Goal: Find specific page/section: Find specific page/section

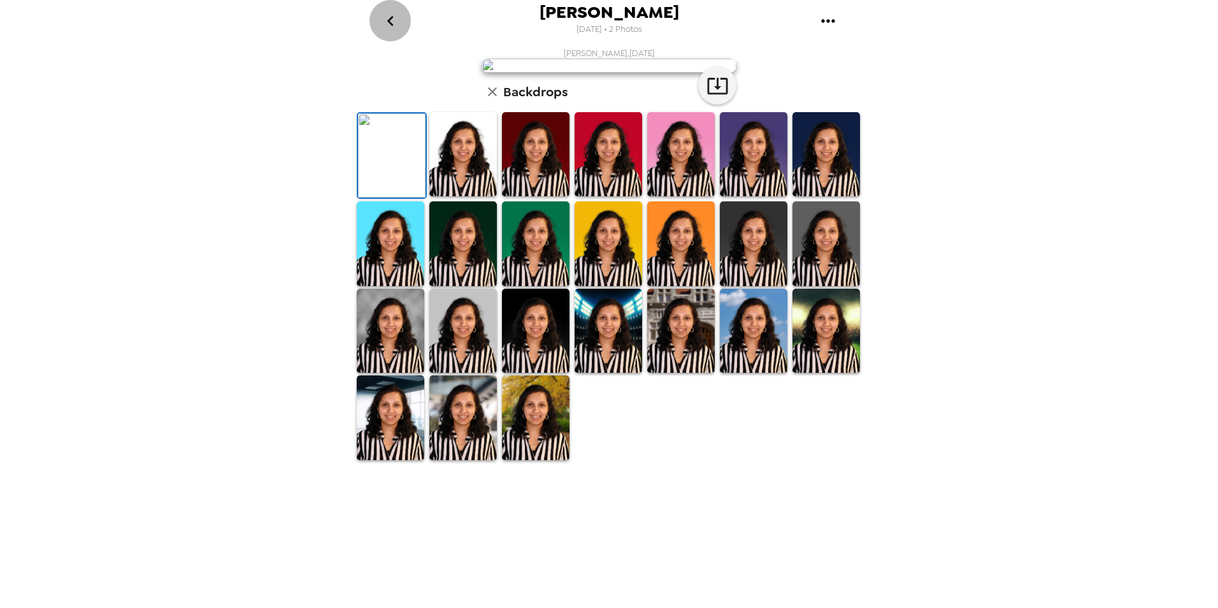
click at [394, 15] on icon "go back" at bounding box center [390, 21] width 20 height 20
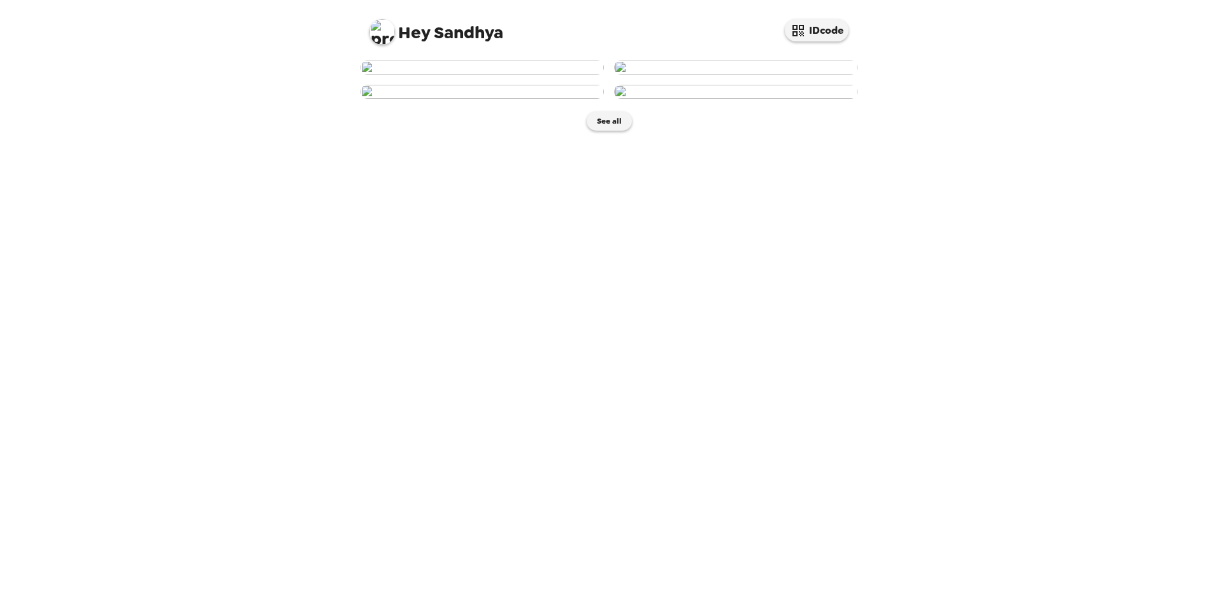
click at [534, 75] on img at bounding box center [482, 68] width 243 height 14
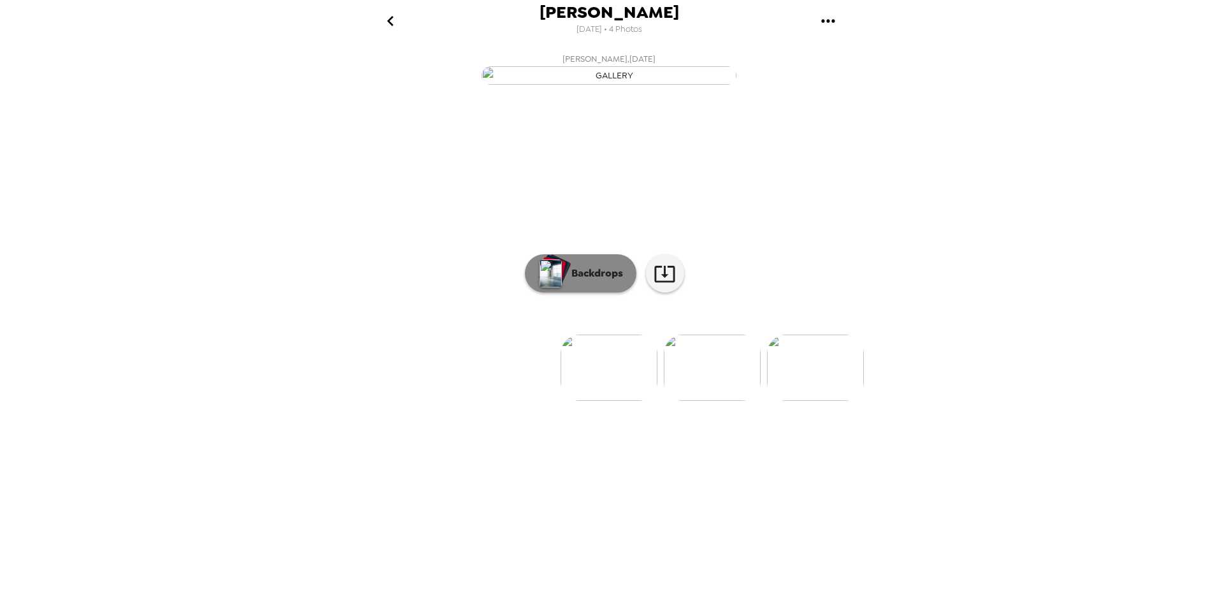
click at [587, 281] on p "Backdrops" at bounding box center [594, 273] width 58 height 15
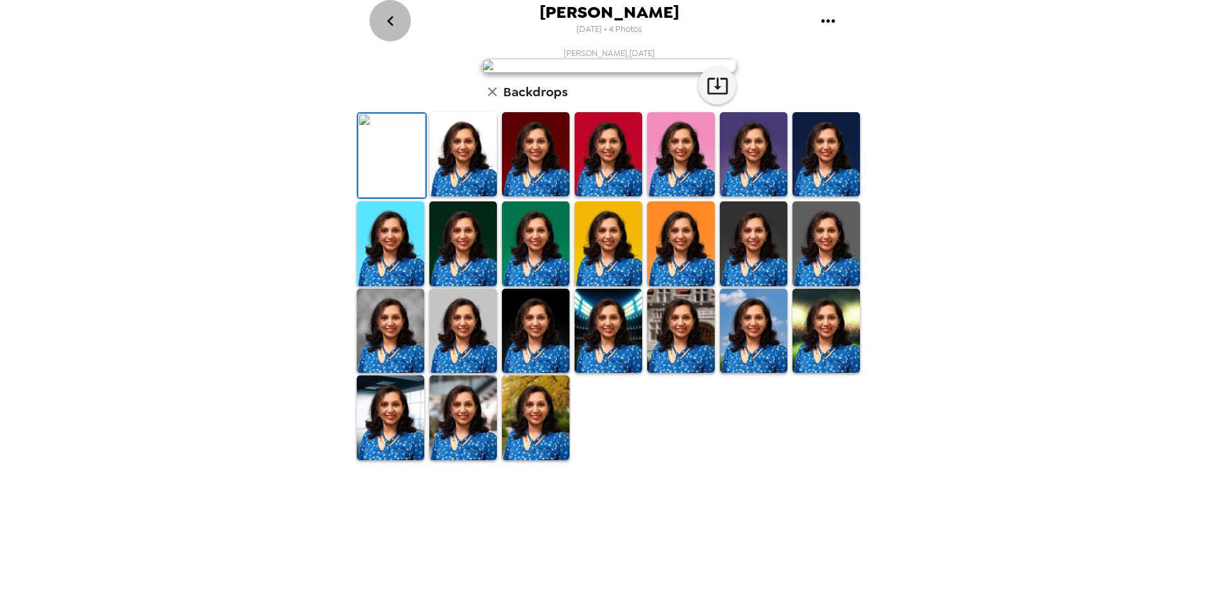
click at [385, 19] on icon "go back" at bounding box center [390, 21] width 20 height 20
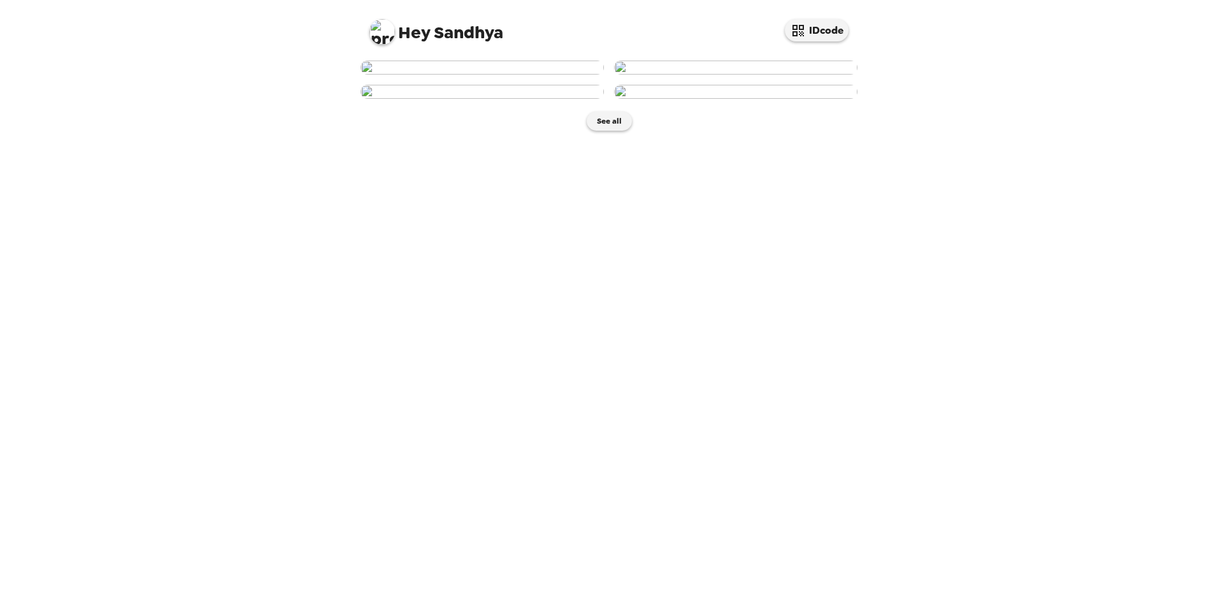
click at [532, 75] on img at bounding box center [482, 68] width 243 height 14
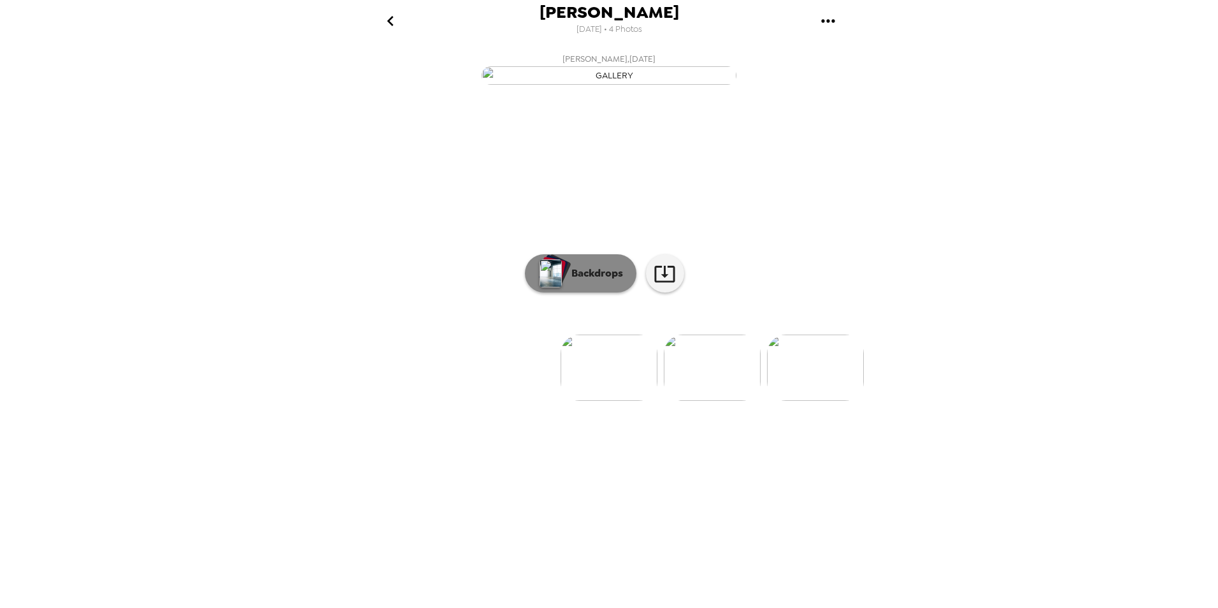
click at [589, 281] on p "Backdrops" at bounding box center [594, 273] width 58 height 15
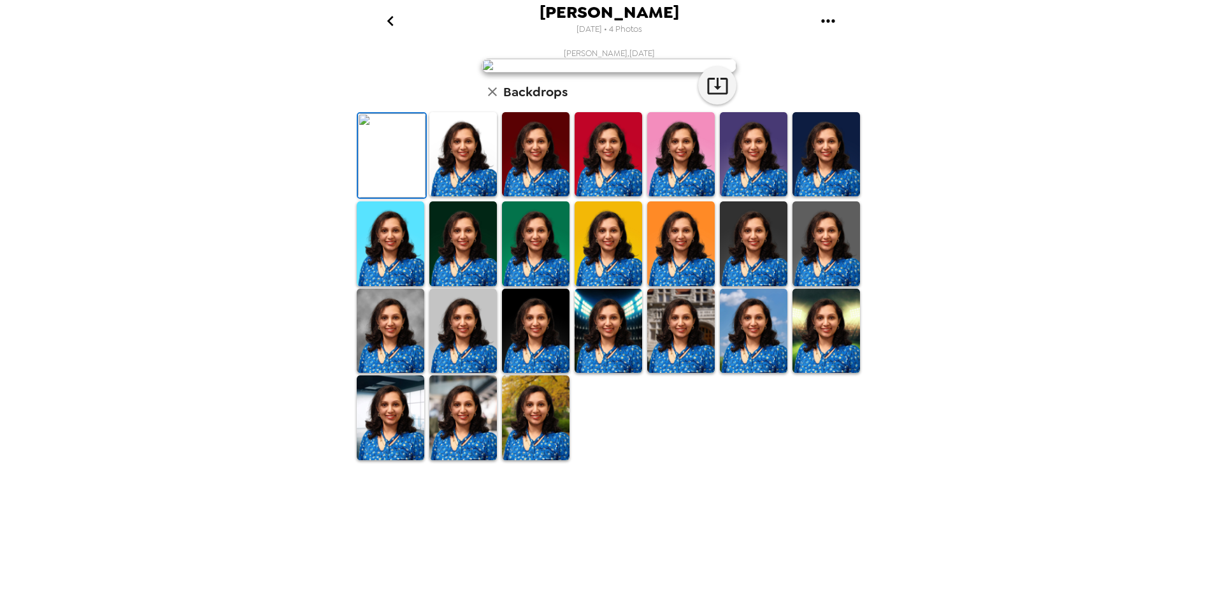
scroll to position [158, 0]
click at [541, 459] on img at bounding box center [536, 417] width 68 height 84
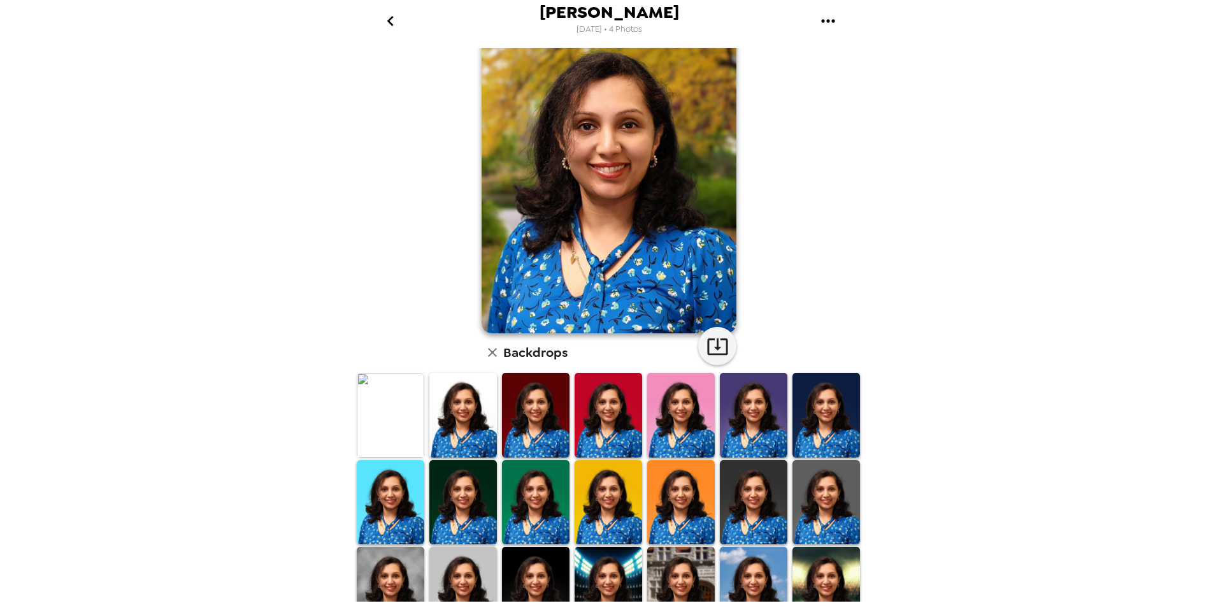
scroll to position [64, 0]
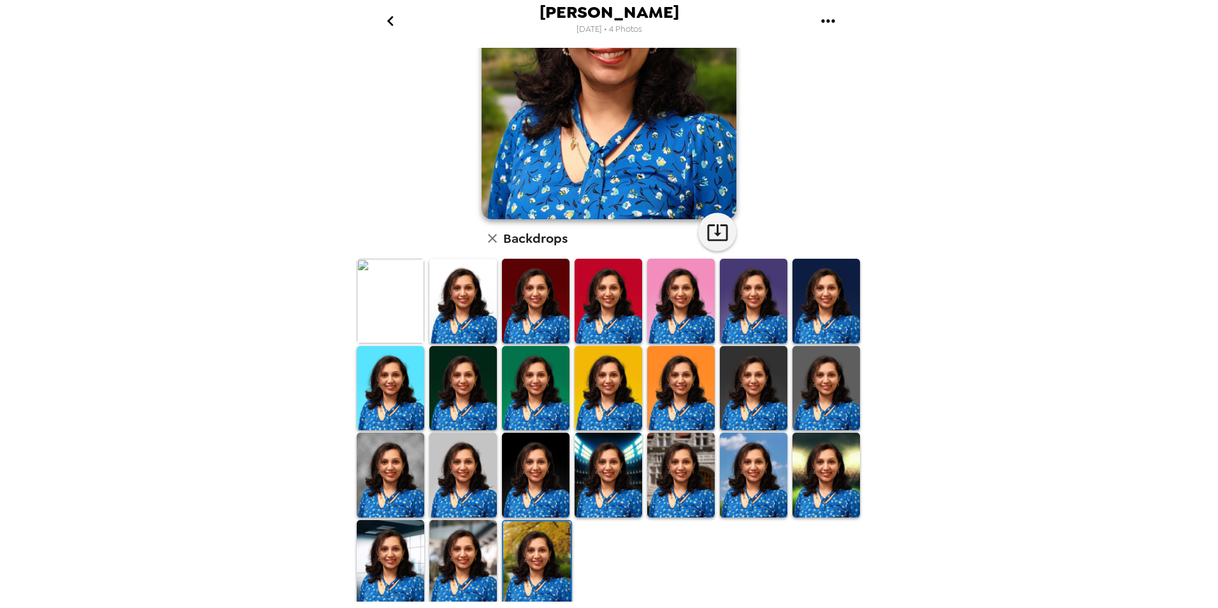
click at [479, 550] on img at bounding box center [463, 562] width 68 height 84
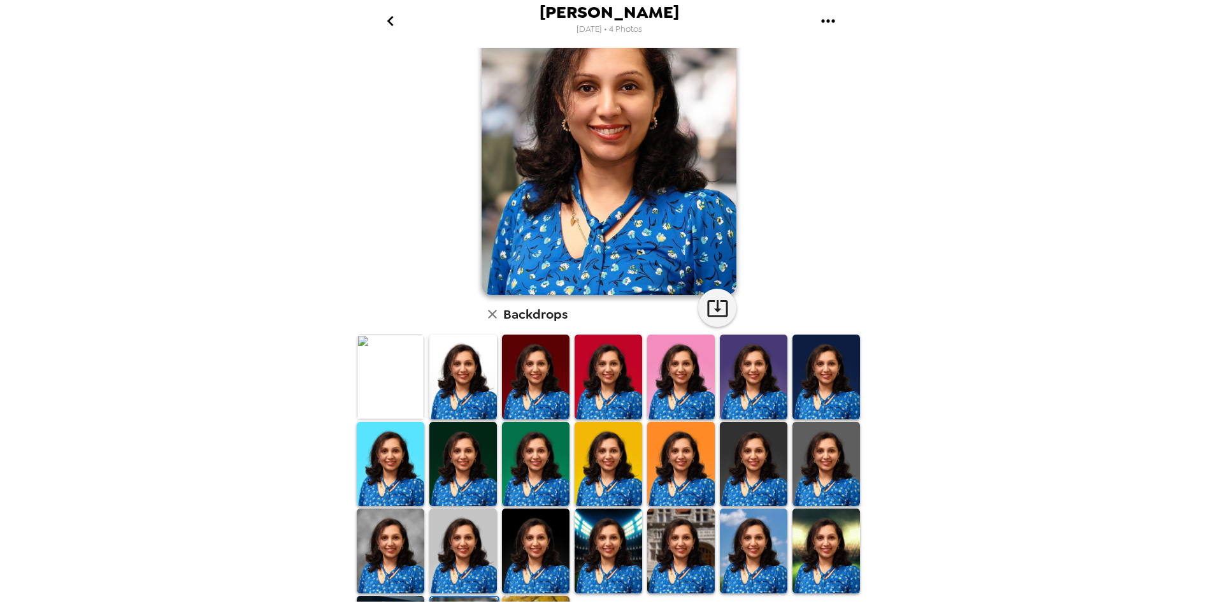
scroll to position [0, 0]
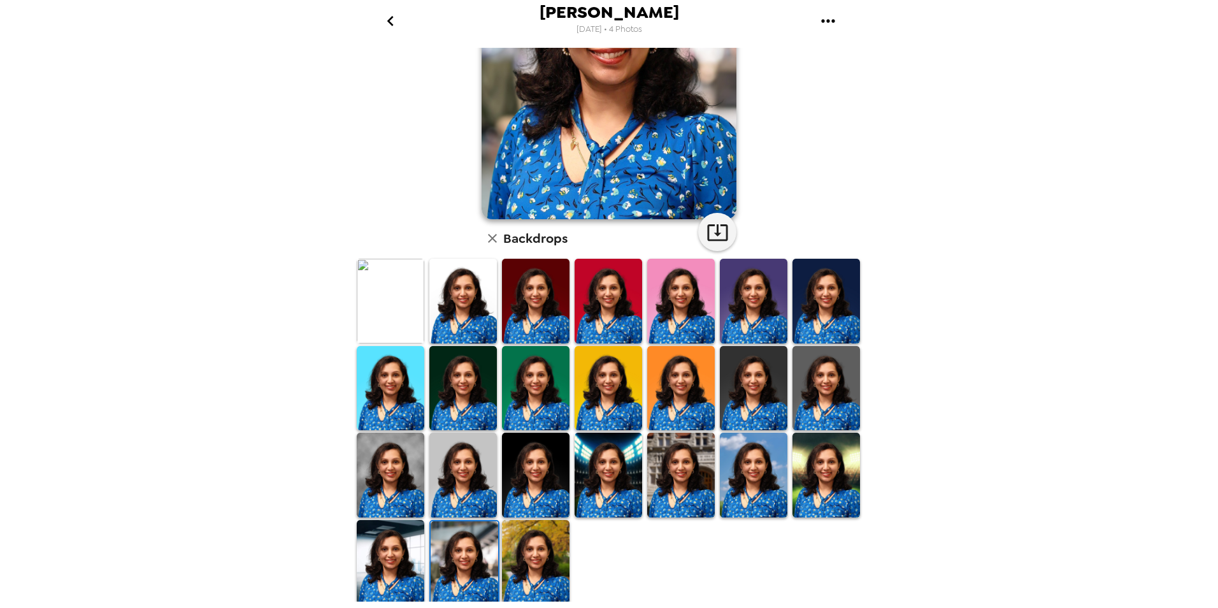
click at [524, 541] on img at bounding box center [536, 562] width 68 height 84
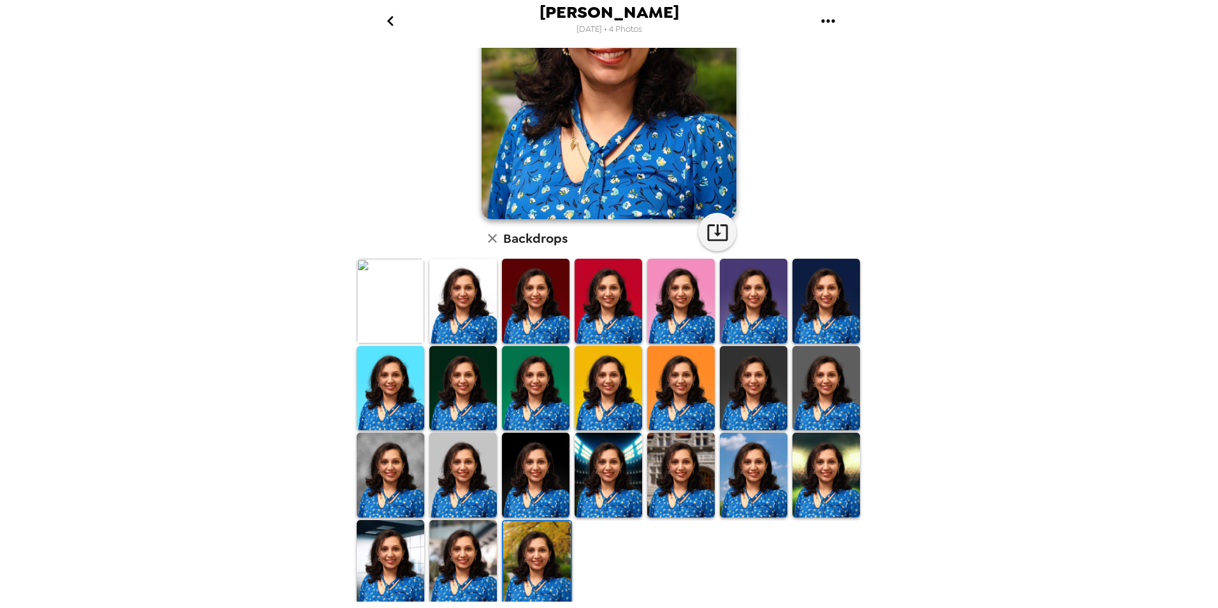
click at [409, 551] on img at bounding box center [391, 562] width 68 height 84
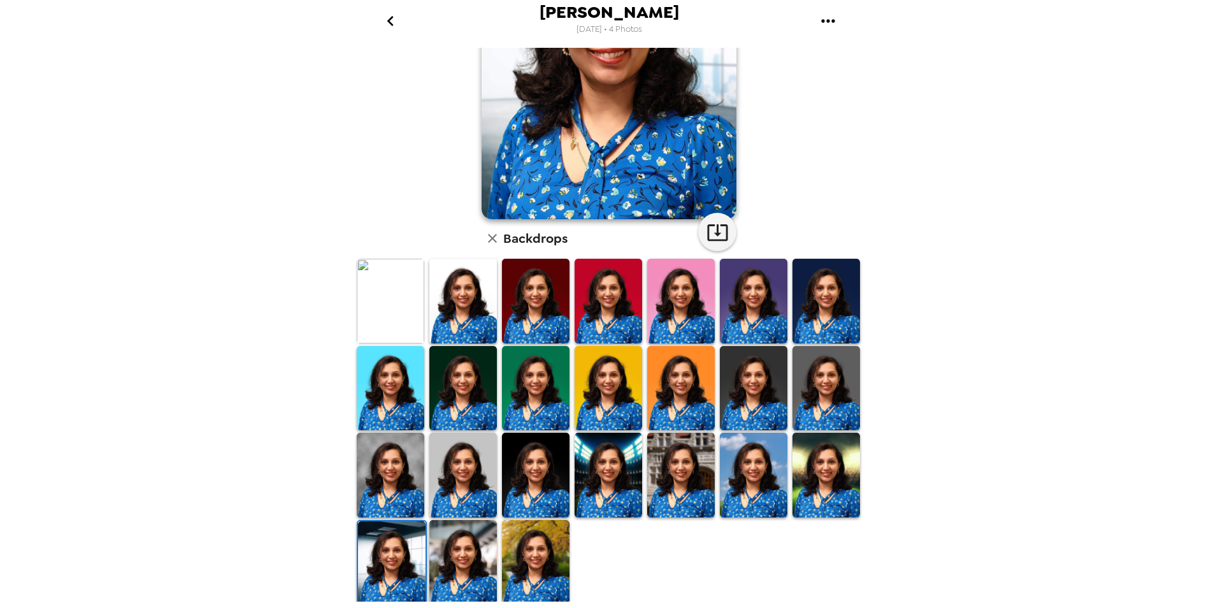
click at [599, 484] on img at bounding box center [609, 474] width 68 height 84
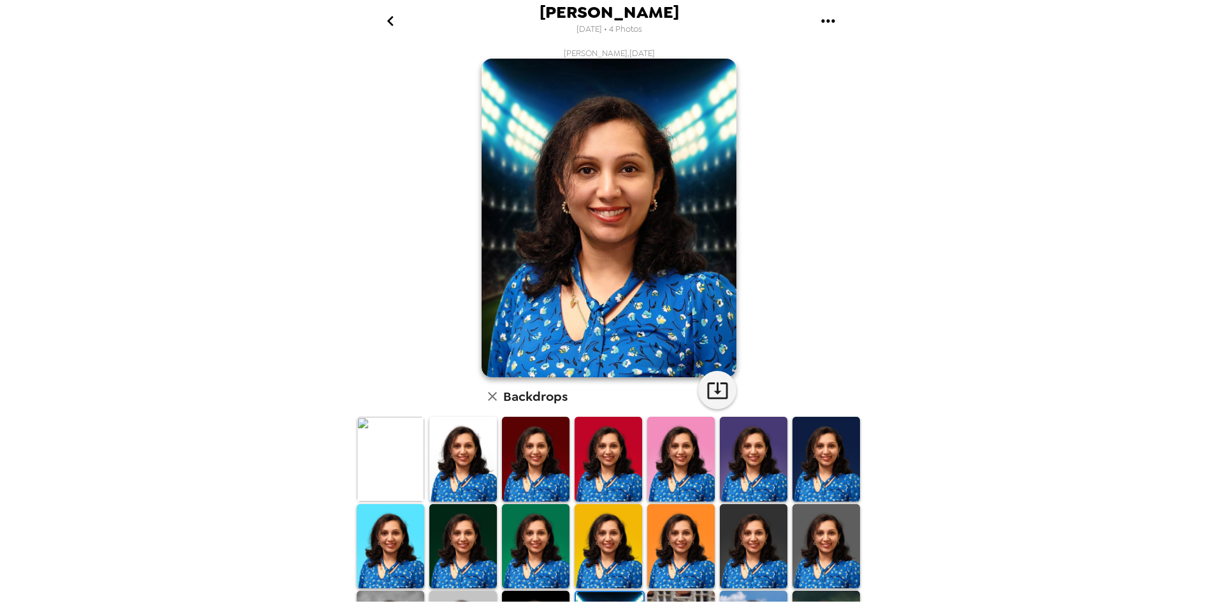
click at [752, 453] on img at bounding box center [754, 459] width 68 height 84
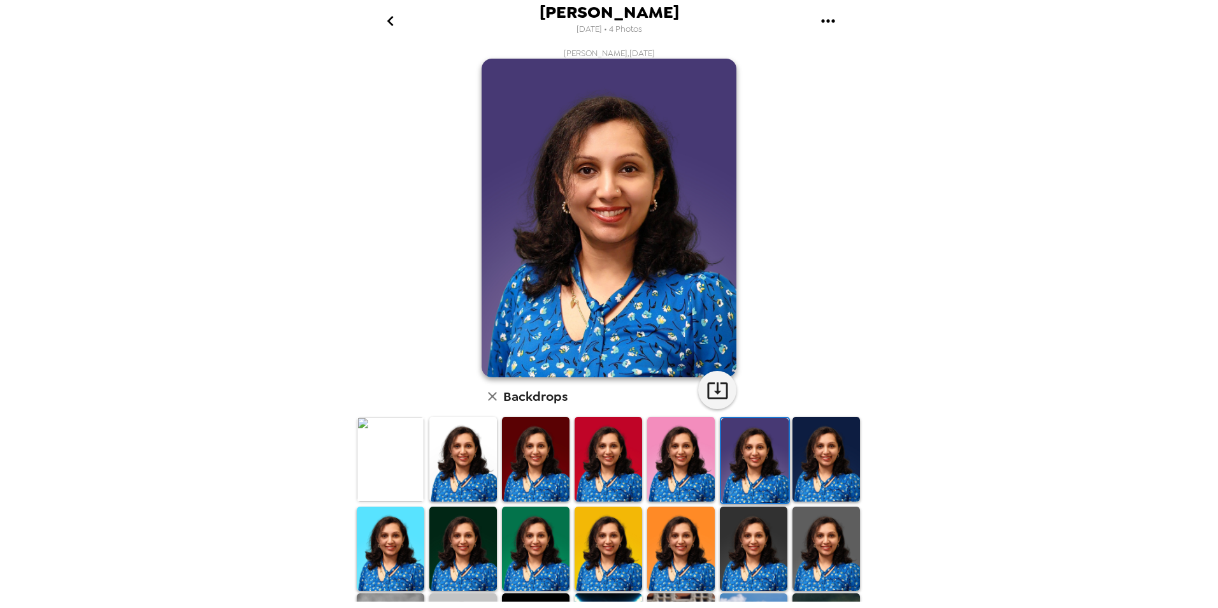
click at [803, 451] on img at bounding box center [826, 459] width 68 height 84
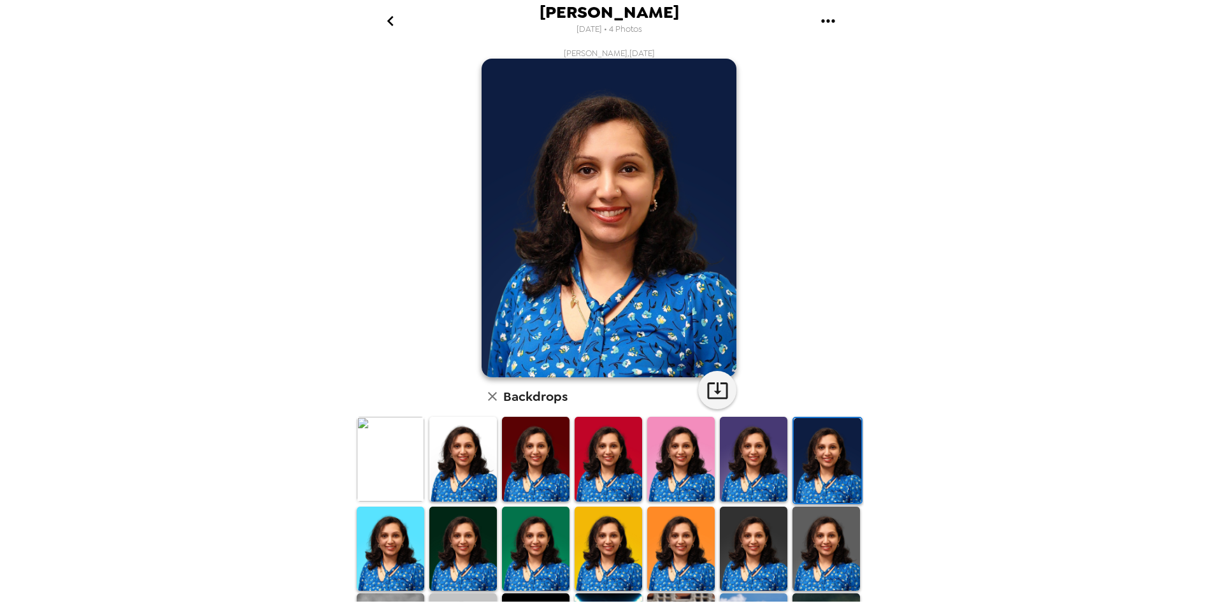
click at [617, 448] on img at bounding box center [609, 459] width 68 height 84
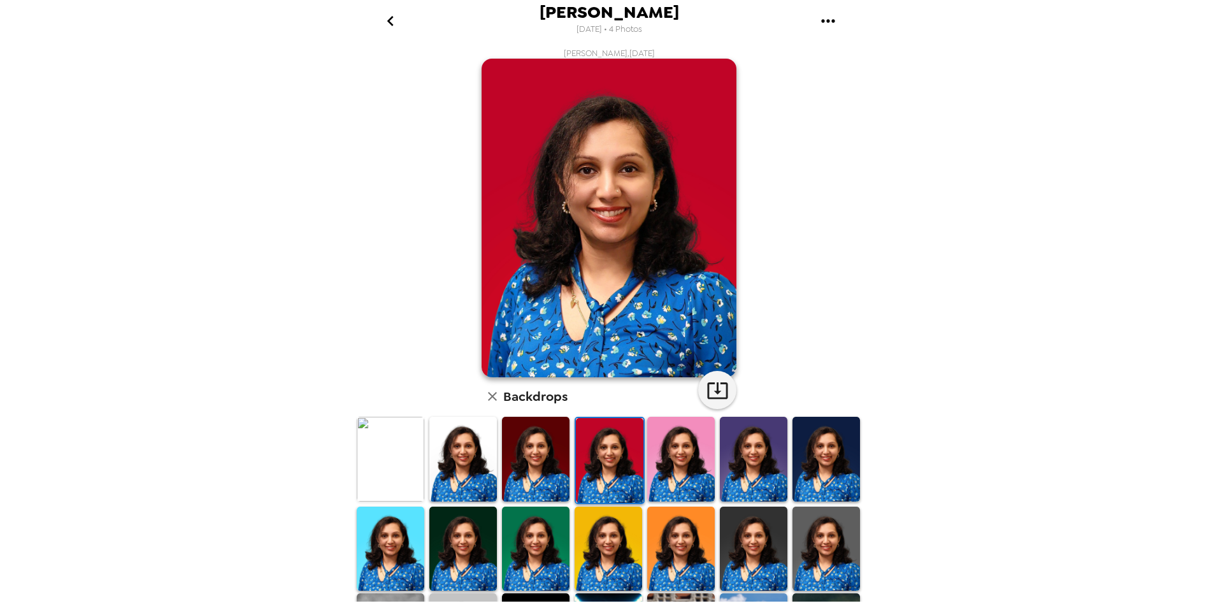
click at [560, 446] on img at bounding box center [536, 459] width 68 height 84
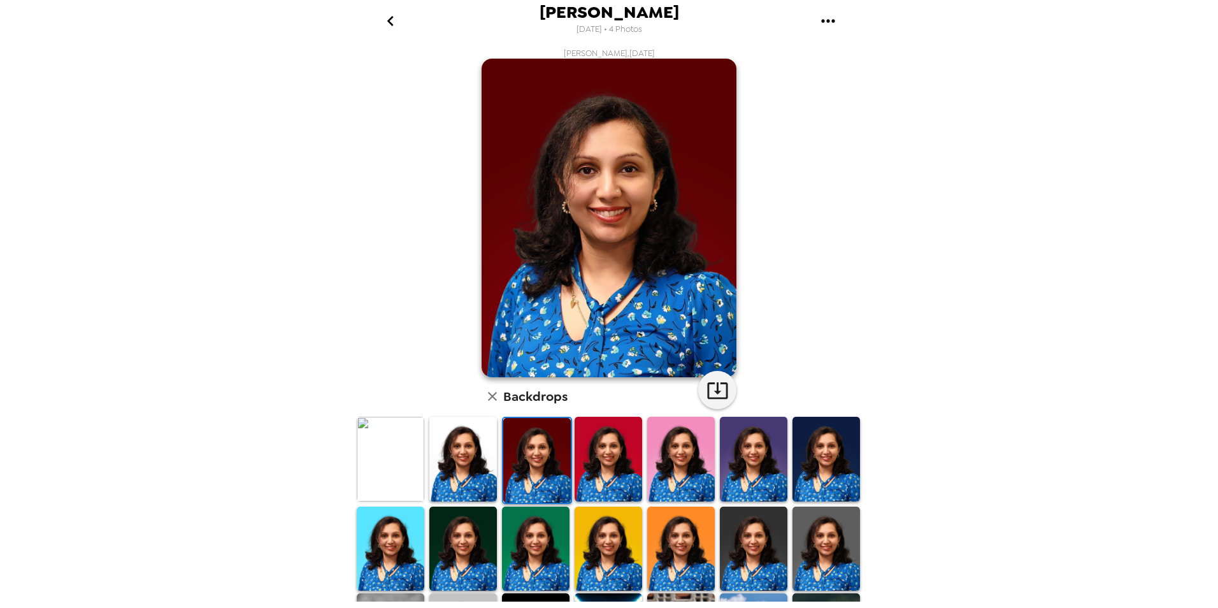
click at [473, 456] on img at bounding box center [463, 459] width 68 height 84
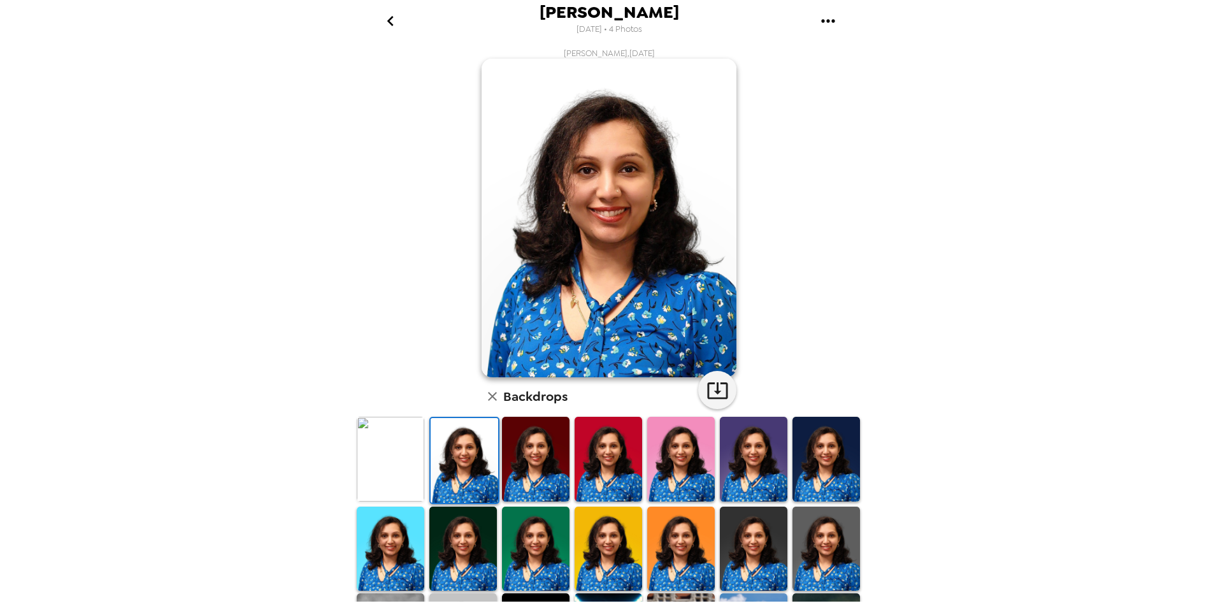
scroll to position [158, 0]
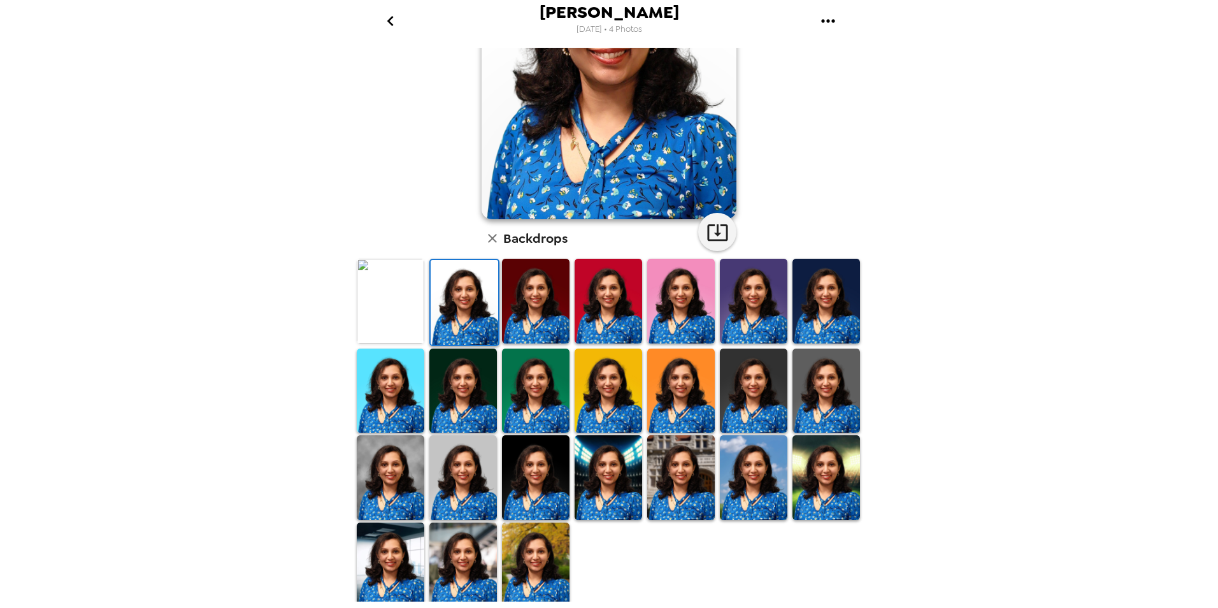
click at [524, 397] on img at bounding box center [536, 390] width 68 height 84
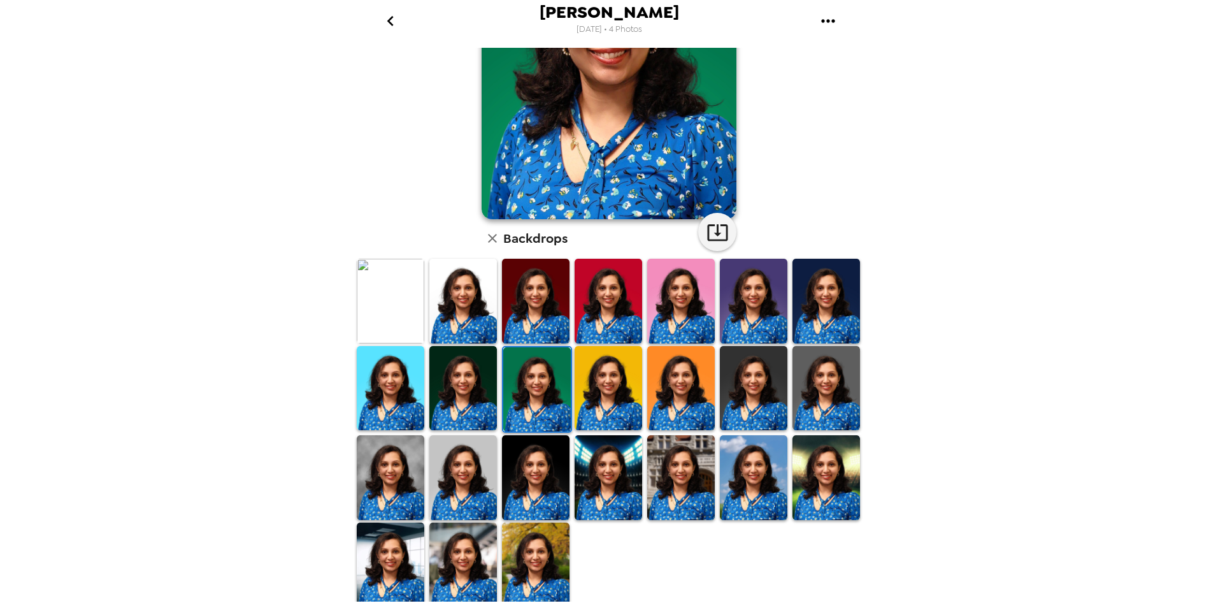
click at [596, 397] on img at bounding box center [609, 388] width 68 height 84
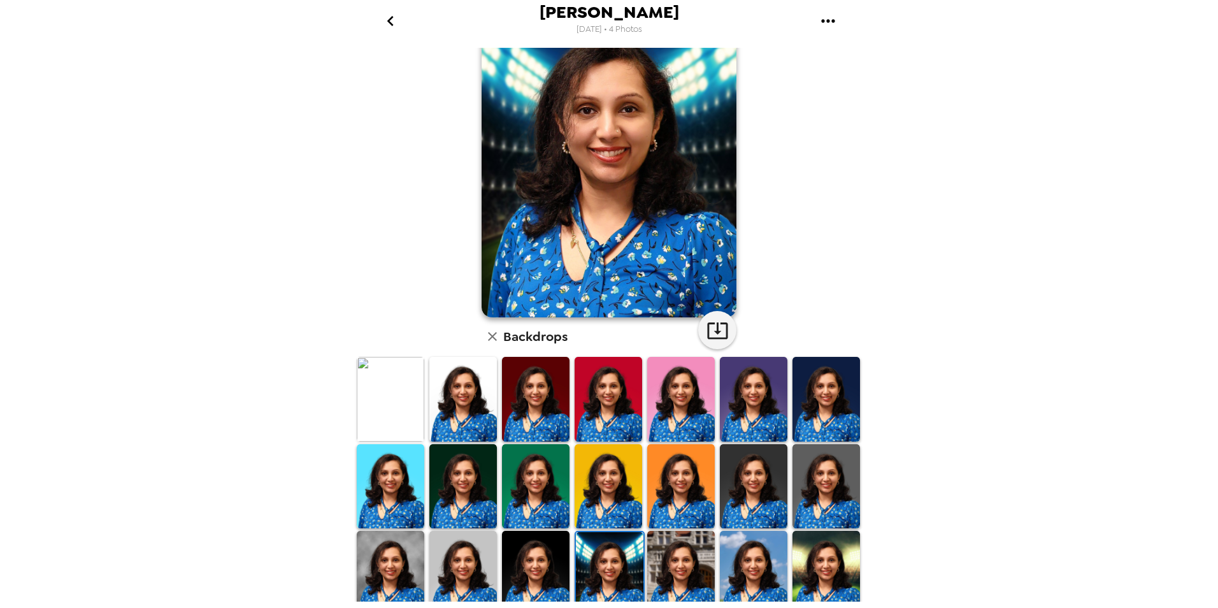
scroll to position [158, 0]
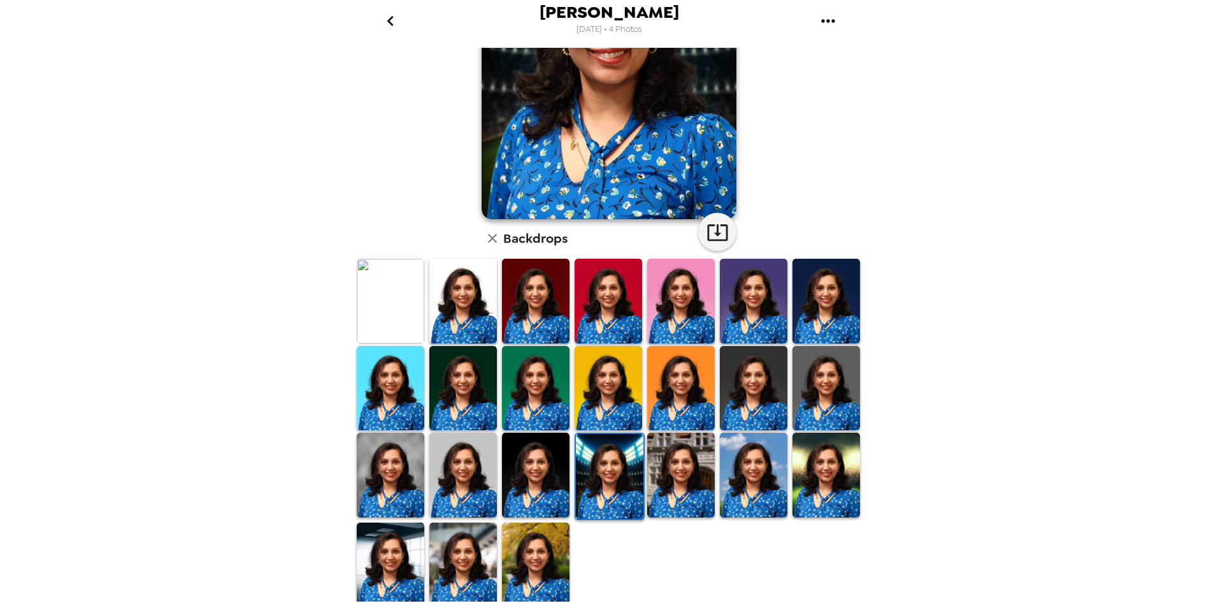
click at [421, 557] on img at bounding box center [391, 564] width 68 height 84
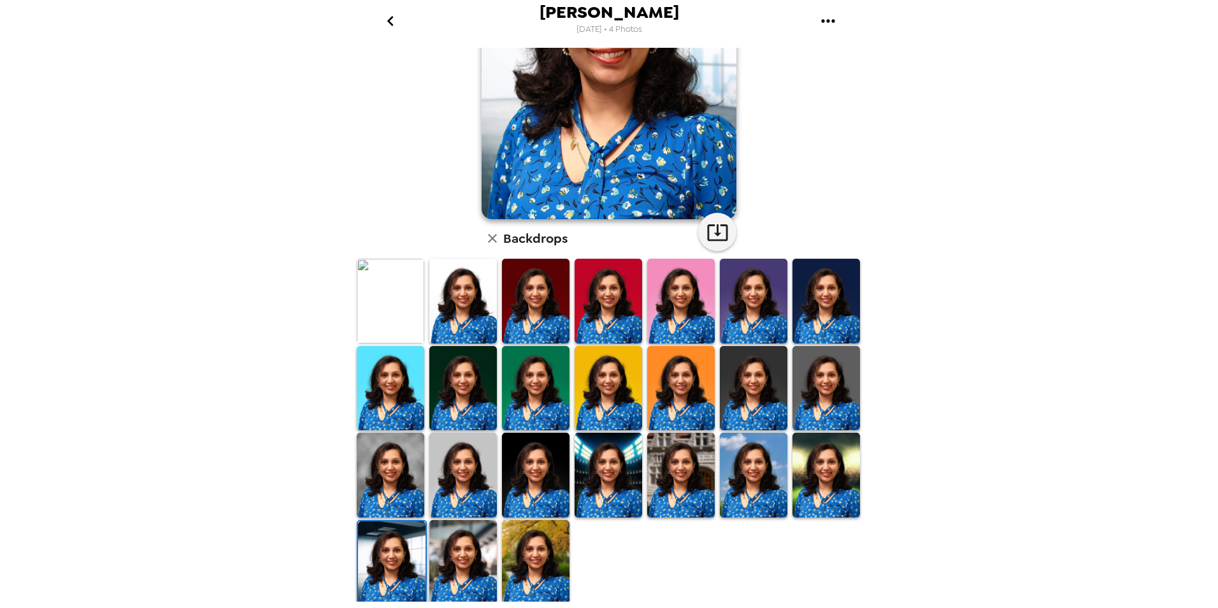
click at [475, 554] on img at bounding box center [463, 562] width 68 height 84
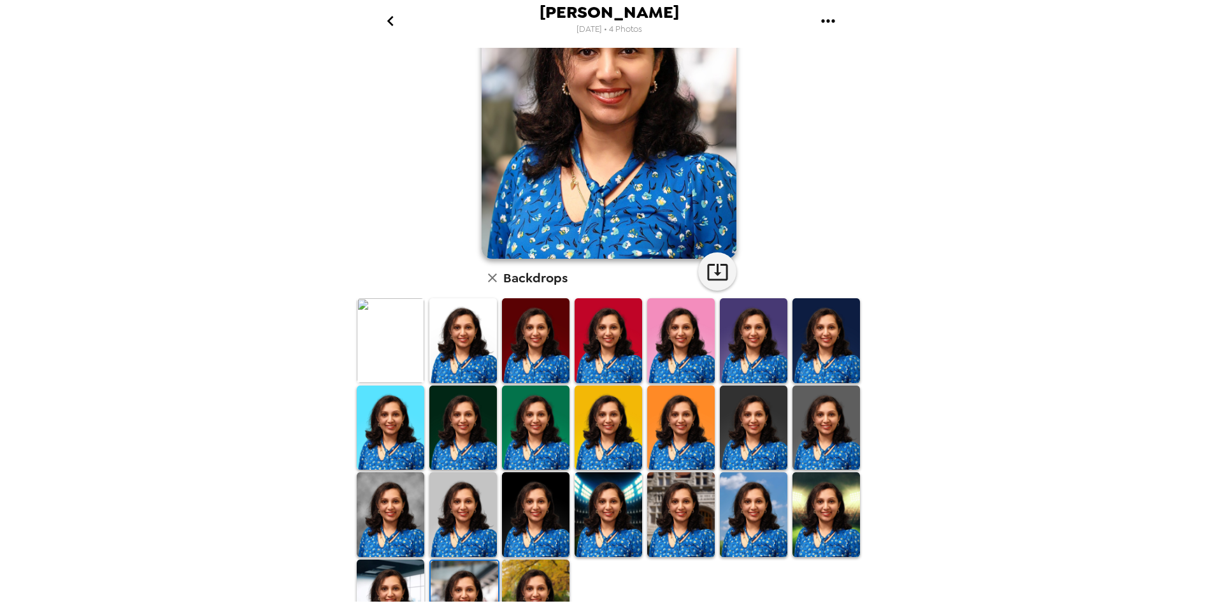
scroll to position [127, 0]
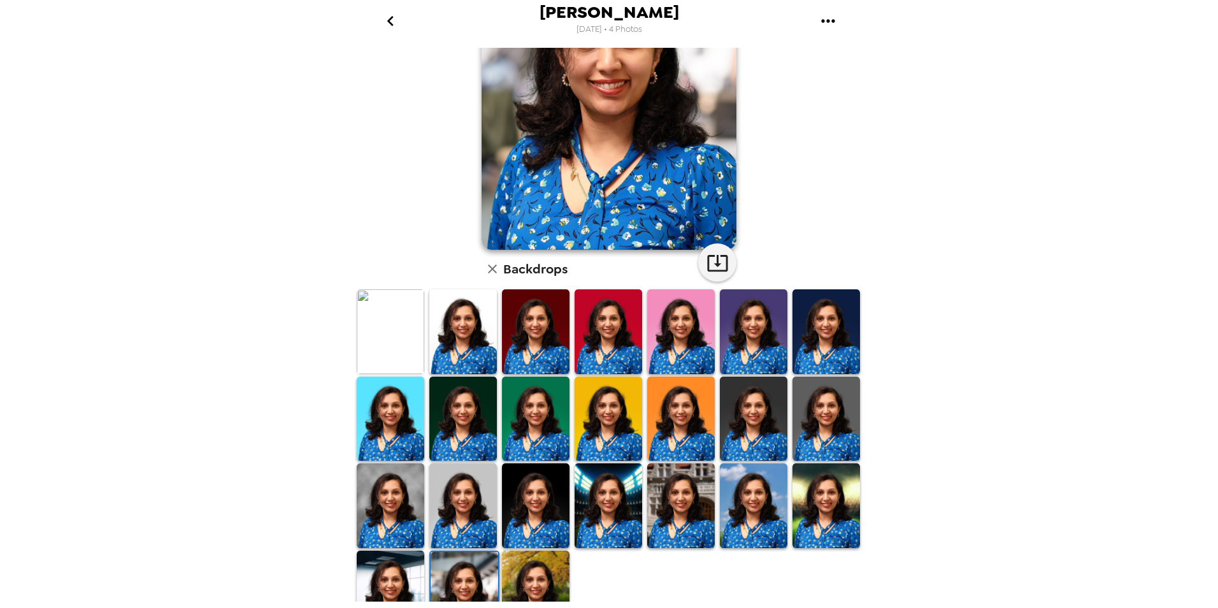
click at [531, 559] on img at bounding box center [536, 592] width 68 height 84
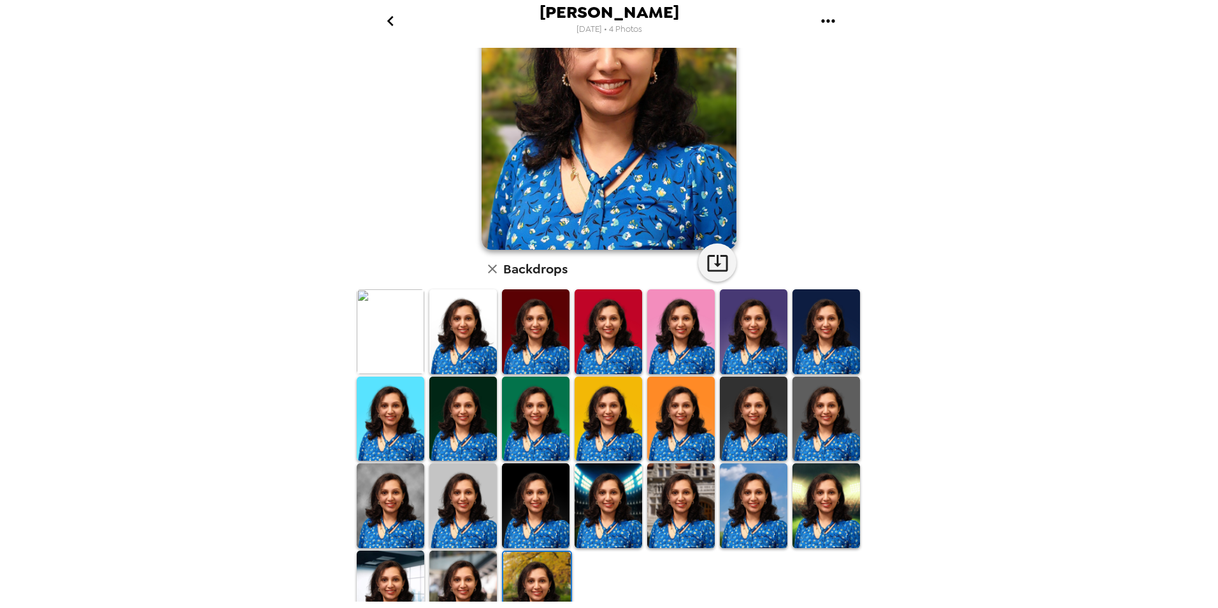
click at [469, 566] on img at bounding box center [463, 592] width 68 height 84
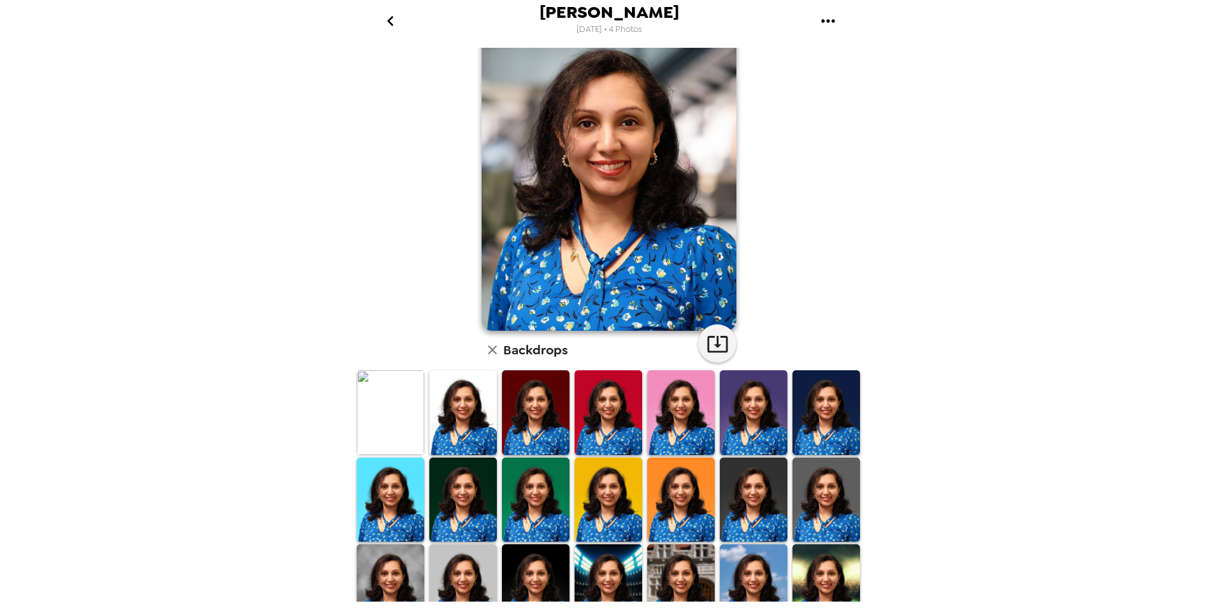
scroll to position [0, 0]
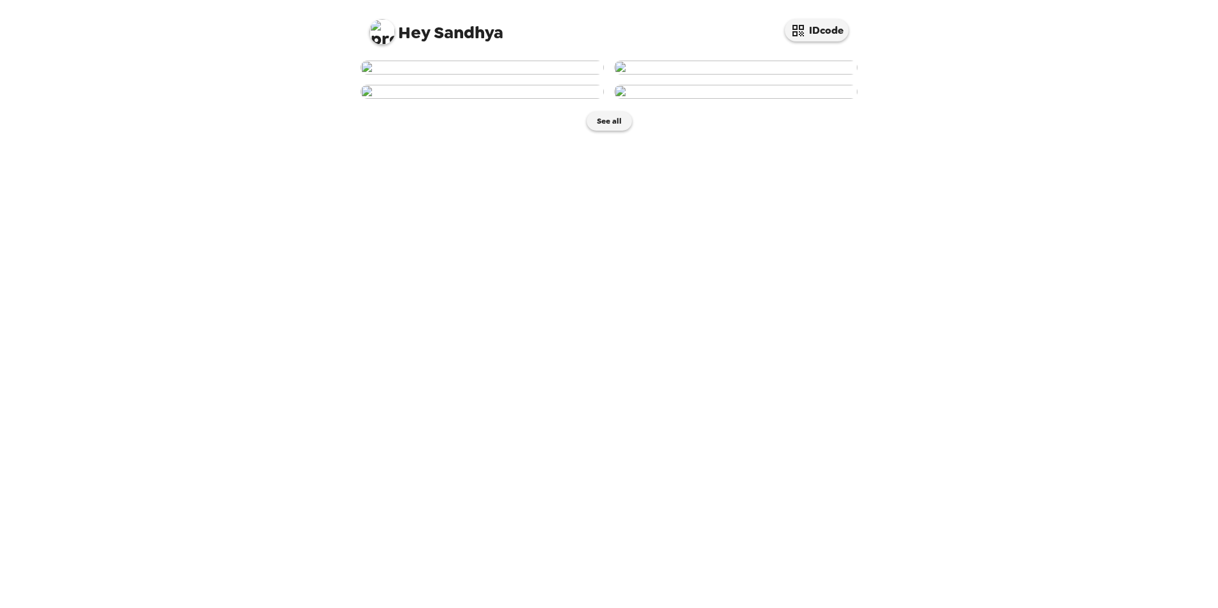
click at [480, 75] on img at bounding box center [482, 68] width 243 height 14
